Goal: Task Accomplishment & Management: Manage account settings

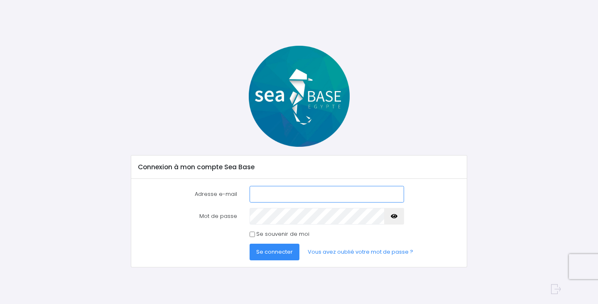
type input "nathalie@redseabase.com"
click at [284, 253] on span "Se connecter" at bounding box center [274, 252] width 37 height 8
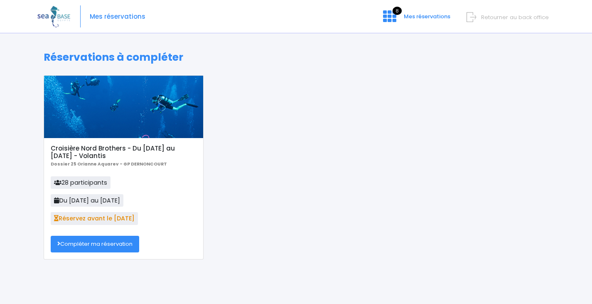
click at [96, 244] on link "Compléter ma réservation" at bounding box center [95, 244] width 89 height 17
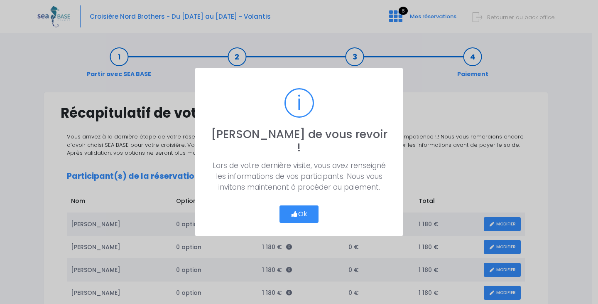
click at [292, 214] on icon "button" at bounding box center [294, 214] width 7 height 0
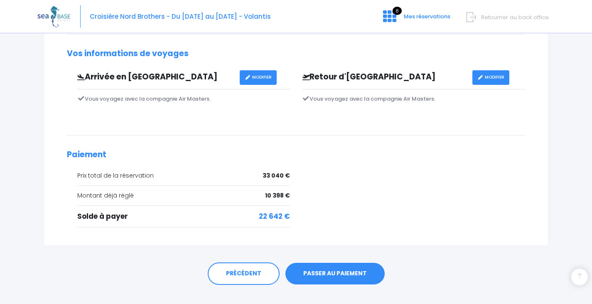
scroll to position [859, 0]
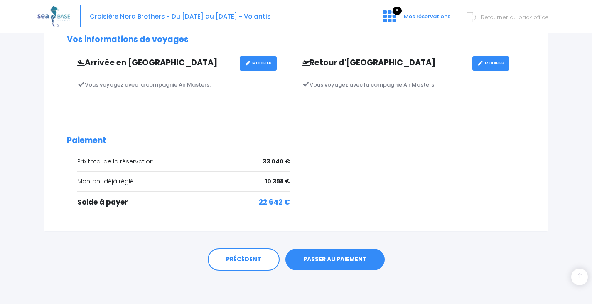
click at [350, 260] on link "PASSER AU PAIEMENT" at bounding box center [334, 259] width 99 height 22
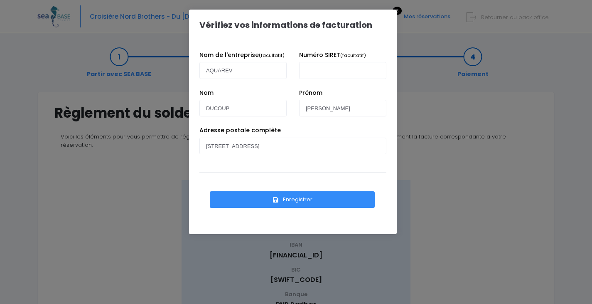
click at [285, 200] on button "Enregistrer" at bounding box center [292, 199] width 165 height 17
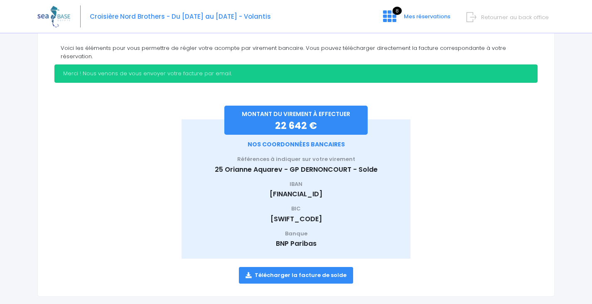
scroll to position [93, 0]
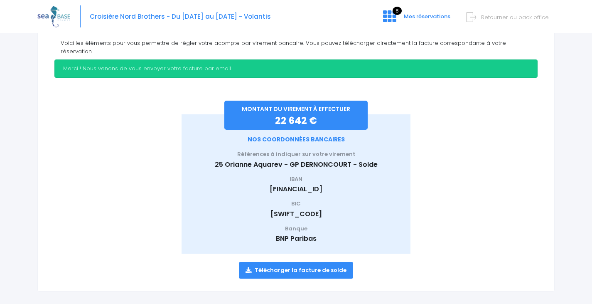
click at [317, 262] on link "Télécharger la facture de solde" at bounding box center [296, 270] width 114 height 17
click at [530, 18] on span "Retourner au back office" at bounding box center [515, 17] width 68 height 8
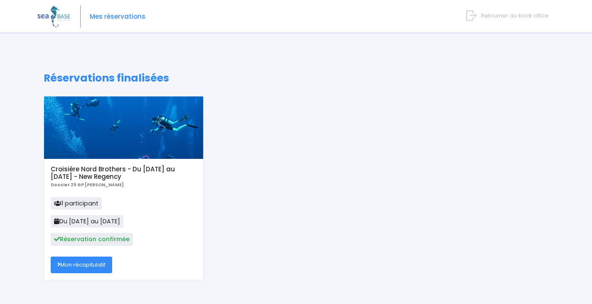
click at [100, 265] on link "Mon récapitulatif" at bounding box center [81, 264] width 61 height 17
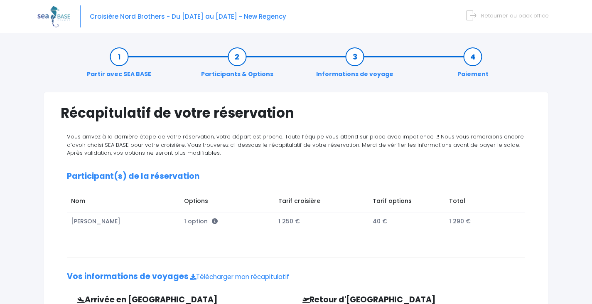
scroll to position [176, 0]
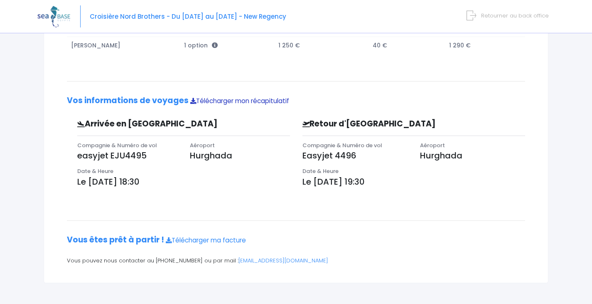
click at [248, 101] on link "Télécharger mon récapitulatif" at bounding box center [239, 100] width 99 height 9
click at [229, 239] on link "Télécharger ma facture" at bounding box center [206, 240] width 80 height 9
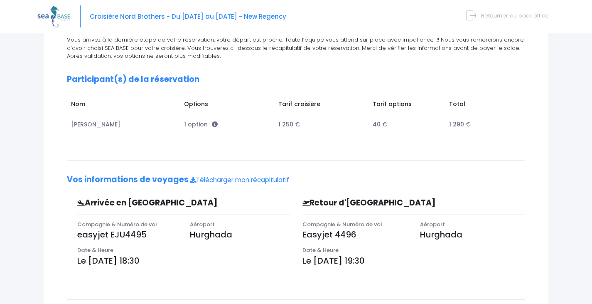
scroll to position [0, 0]
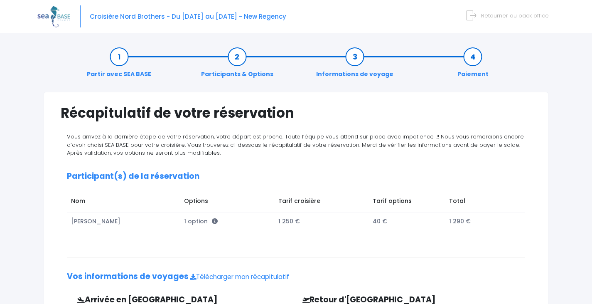
drag, startPoint x: 301, startPoint y: 15, endPoint x: 288, endPoint y: 15, distance: 13.3
click at [288, 15] on div "Croisière Nord Brothers - Du 08/11/25 au 15/11/25 - New Regency Retourner au ba…" at bounding box center [289, 16] width 505 height 33
click at [300, 18] on div "Croisière Nord Brothers - Du 08/11/25 au 15/11/25 - New Regency Retourner au ba…" at bounding box center [289, 16] width 505 height 33
click at [296, 17] on div "Croisière Nord Brothers - Du 08/11/25 au 15/11/25 - New Regency Retourner au ba…" at bounding box center [289, 16] width 505 height 33
click at [295, 49] on div "Partir avec SEA BASE Participants & Options Informations de voyage Paiement" at bounding box center [296, 65] width 505 height 53
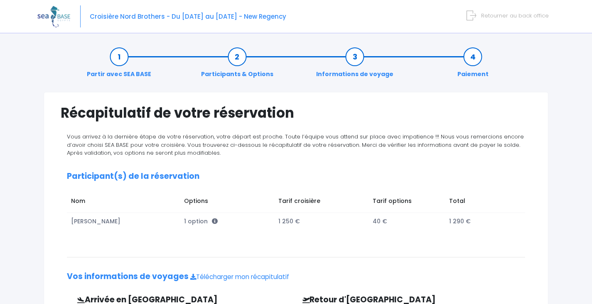
drag, startPoint x: 300, startPoint y: 17, endPoint x: 290, endPoint y: 16, distance: 10.0
click at [290, 16] on div "Croisière Nord Brothers - Du 08/11/25 au 15/11/25 - New Regency Retourner au ba…" at bounding box center [289, 16] width 505 height 33
copy div "Croisière Nord Brothers - Du 08/11/25 au 15/11/25 - New Regency"
click at [523, 15] on span "Retourner au back office" at bounding box center [515, 16] width 68 height 8
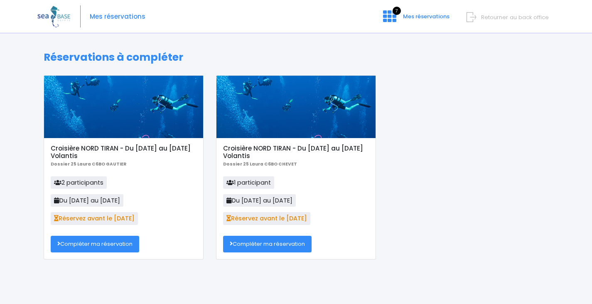
click at [116, 243] on link "Compléter ma réservation" at bounding box center [95, 244] width 89 height 17
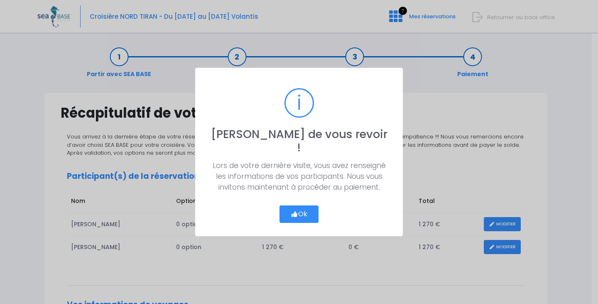
click at [296, 214] on icon "button" at bounding box center [294, 214] width 7 height 0
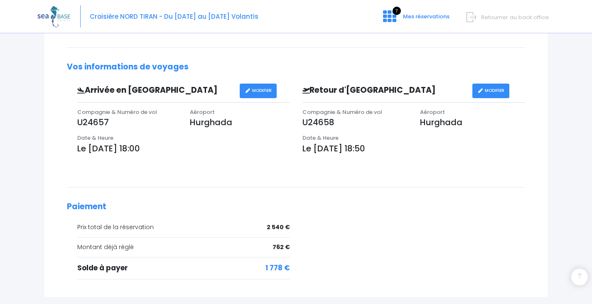
scroll to position [291, 0]
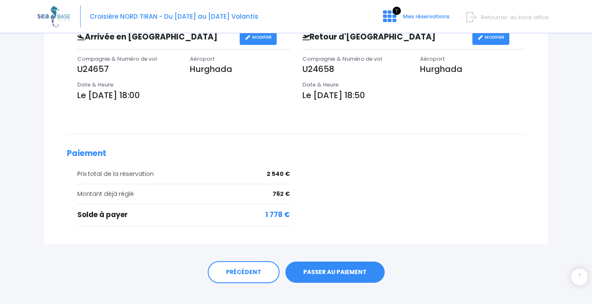
click at [345, 272] on link "PASSER AU PAIEMENT" at bounding box center [334, 272] width 99 height 22
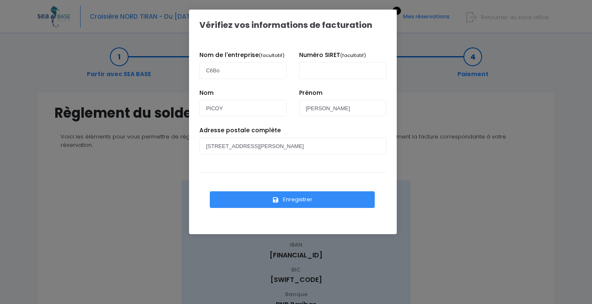
click at [330, 198] on button "Enregistrer" at bounding box center [292, 199] width 165 height 17
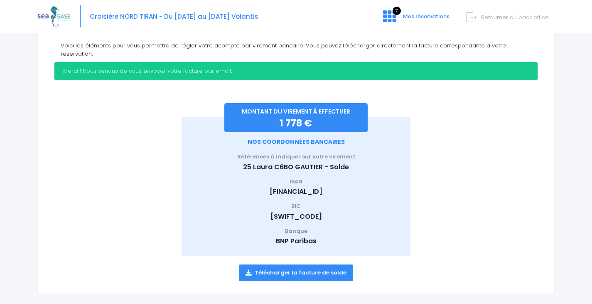
scroll to position [93, 0]
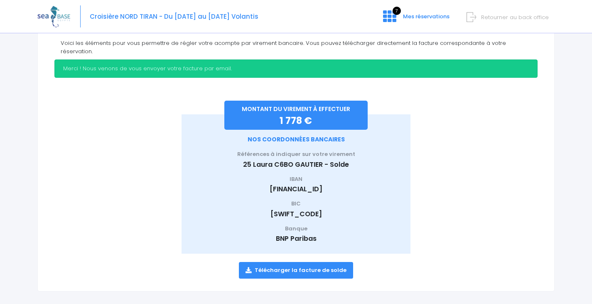
click at [493, 19] on span "Retourner au back office" at bounding box center [515, 17] width 68 height 8
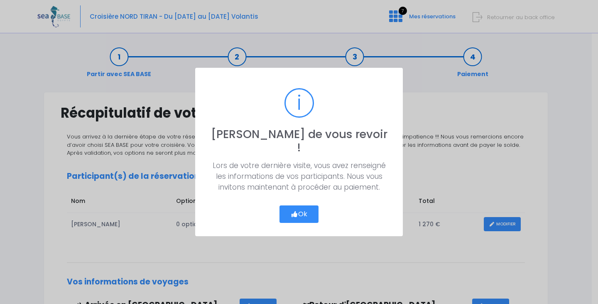
click at [301, 205] on button "Ok" at bounding box center [299, 213] width 39 height 17
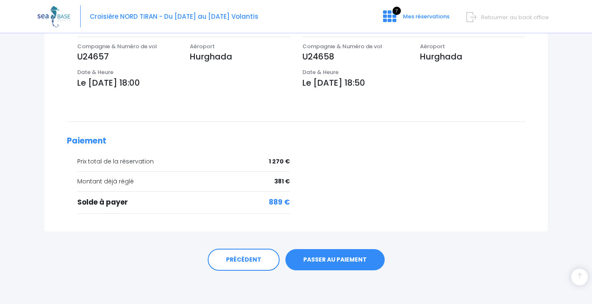
scroll to position [280, 0]
click at [325, 256] on link "PASSER AU PAIEMENT" at bounding box center [334, 260] width 99 height 22
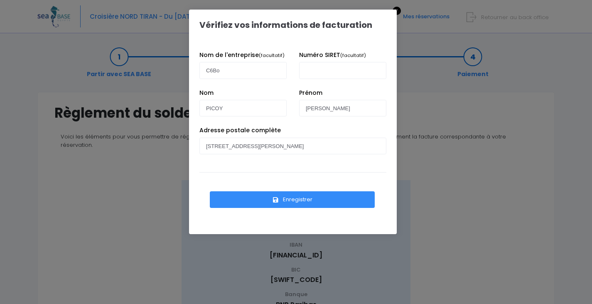
click at [319, 199] on button "Enregistrer" at bounding box center [292, 199] width 165 height 17
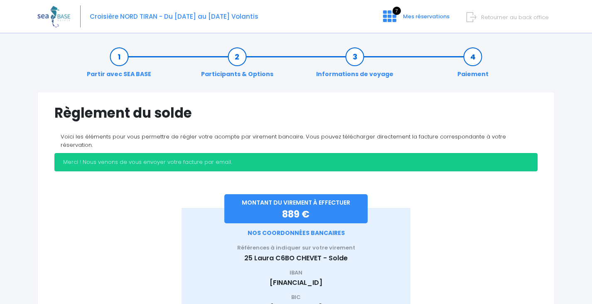
click at [528, 15] on span "Retourner au back office" at bounding box center [515, 17] width 68 height 8
